Goal: Task Accomplishment & Management: Manage account settings

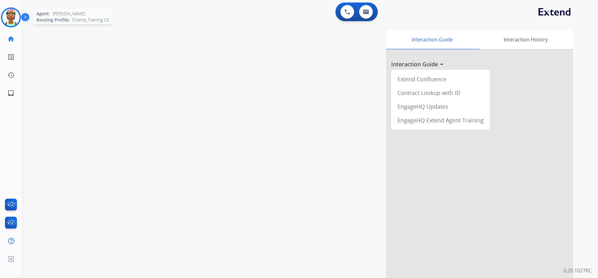
click at [9, 26] on img at bounding box center [10, 17] width 17 height 17
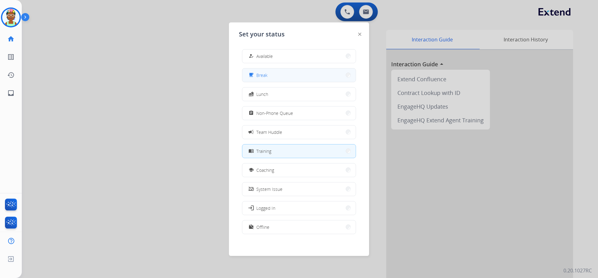
click at [268, 76] on button "free_breakfast Break" at bounding box center [298, 74] width 113 height 13
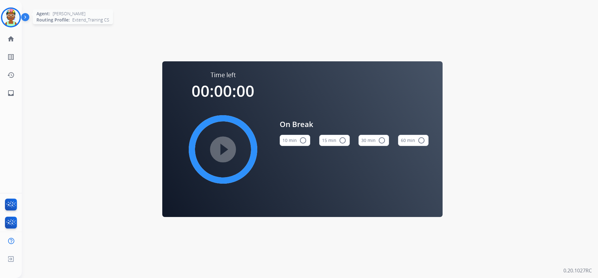
click at [15, 17] on img at bounding box center [10, 17] width 17 height 17
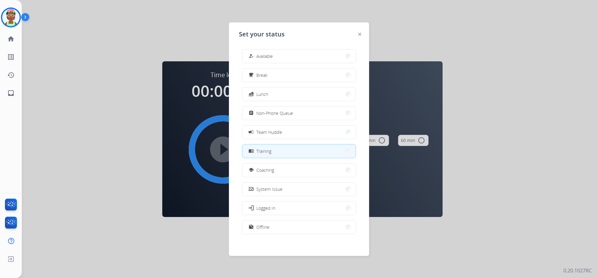
click at [313, 151] on button "menu_book Training" at bounding box center [298, 150] width 113 height 13
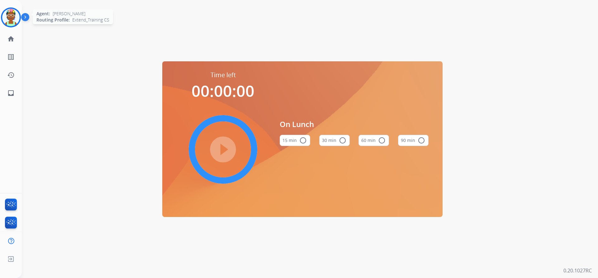
click at [9, 21] on img at bounding box center [10, 17] width 17 height 17
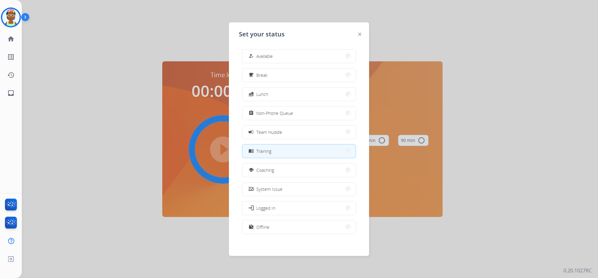
click at [282, 155] on button "menu_book Training" at bounding box center [298, 150] width 113 height 13
